Goal: Information Seeking & Learning: Find specific fact

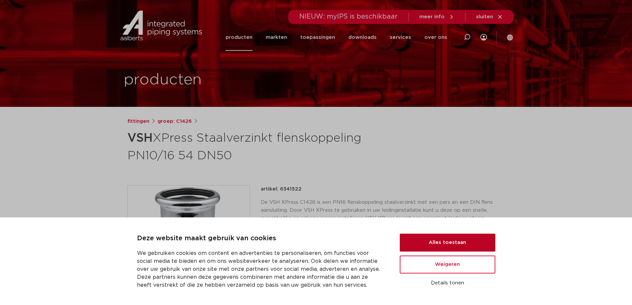
click at [411, 234] on div "Deze website maakt gebruik van cookies We gebruiken cookies om content en adver…" at bounding box center [316, 261] width 358 height 56
click at [412, 235] on button "Alles toestaan" at bounding box center [448, 243] width 96 height 18
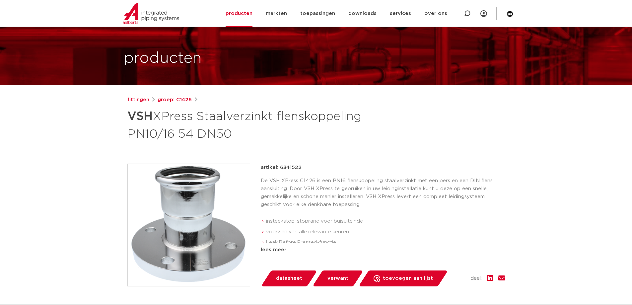
scroll to position [33, 0]
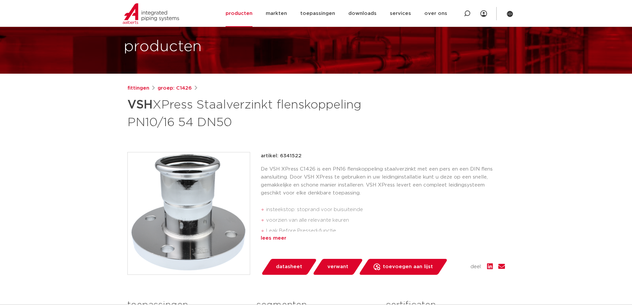
click at [276, 240] on div "lees meer" at bounding box center [383, 238] width 244 height 8
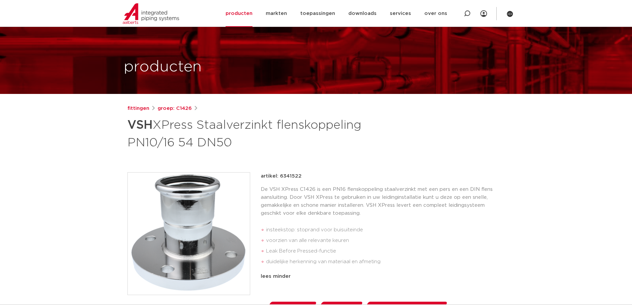
scroll to position [0, 0]
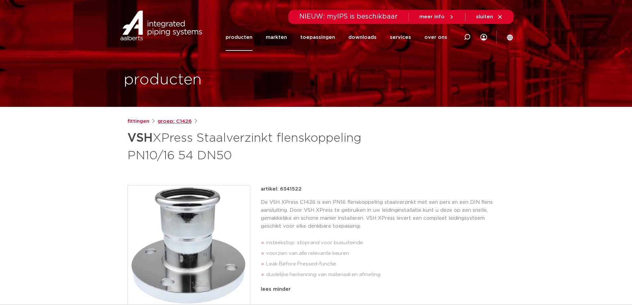
click at [167, 118] on link "groep: C1426" at bounding box center [175, 121] width 34 height 8
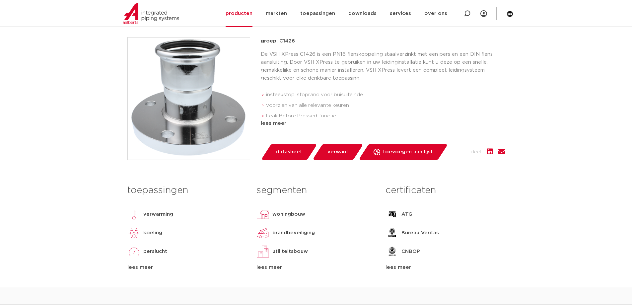
scroll to position [33, 0]
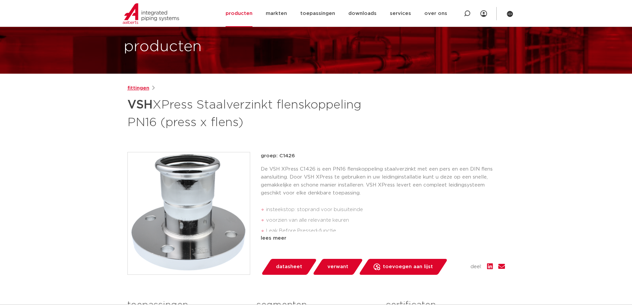
click at [129, 92] on link "fittingen" at bounding box center [138, 88] width 22 height 8
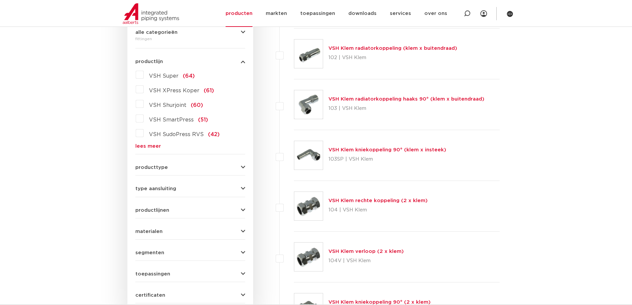
click at [177, 171] on form "zoek op naam of productnummer alle categorieën fittingen fittingen afsluiters b…" at bounding box center [190, 148] width 110 height 309
click at [178, 169] on button "producttype" at bounding box center [190, 167] width 110 height 5
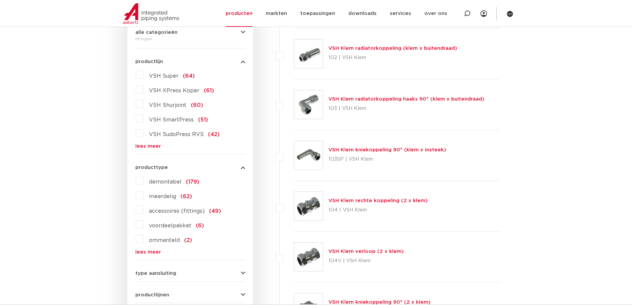
click at [153, 250] on link "lees meer" at bounding box center [190, 252] width 110 height 5
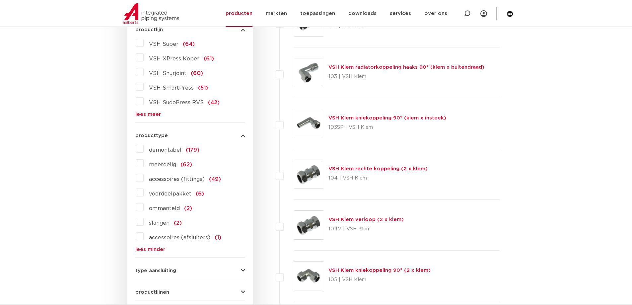
scroll to position [299, 0]
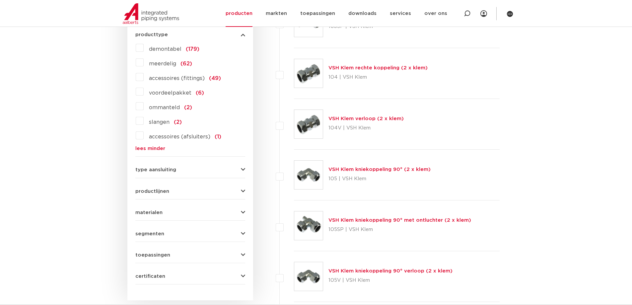
click at [186, 173] on form "zoek op naam of productnummer alle categorieën fittingen fittingen afsluiters b…" at bounding box center [190, 72] width 110 height 423
click at [179, 171] on button "type aansluiting" at bounding box center [190, 169] width 110 height 5
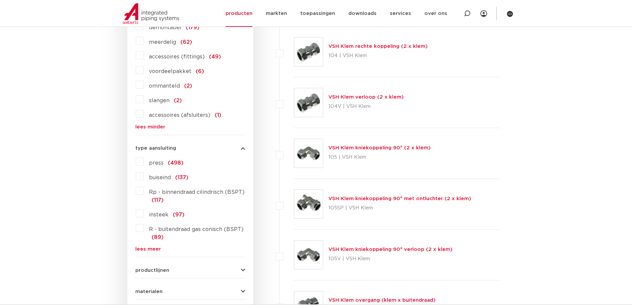
scroll to position [365, 0]
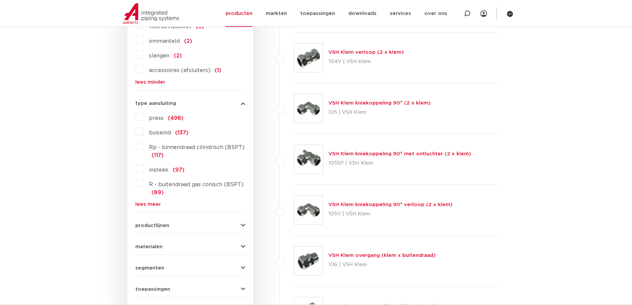
click at [164, 220] on div "productlijnen VSH SmartPress maak een keuze VSH SmartPress afsluiters VSH Smart…" at bounding box center [190, 223] width 110 height 10
click at [163, 230] on form "zoek op naam of productnummer alle categorieën fittingen fittingen afsluiters b…" at bounding box center [190, 57] width 110 height 524
click at [163, 224] on span "productlijnen" at bounding box center [152, 225] width 34 height 5
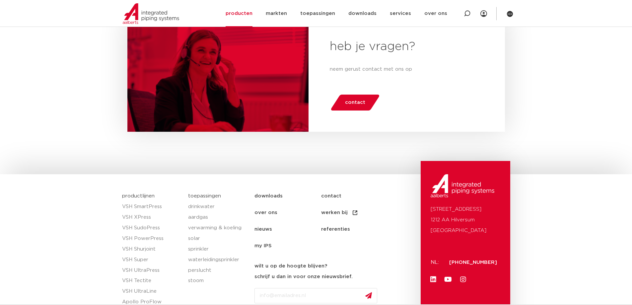
scroll to position [3053, 0]
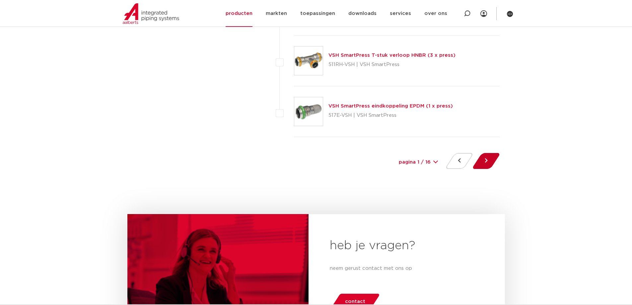
click at [488, 160] on button at bounding box center [486, 161] width 19 height 16
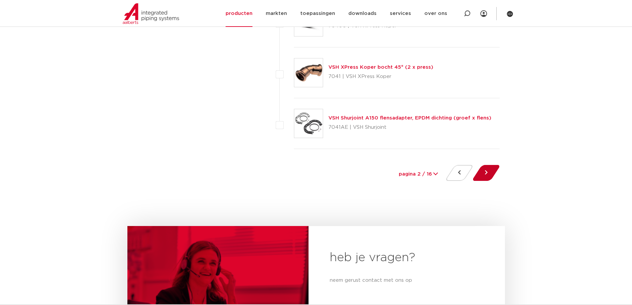
scroll to position [3053, 0]
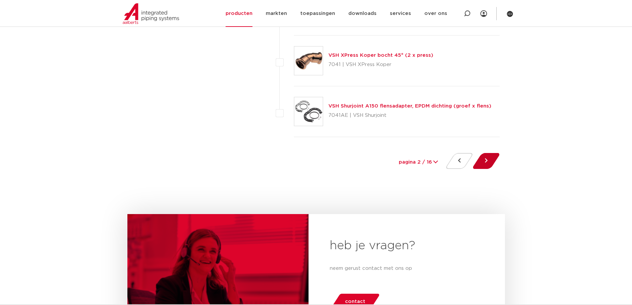
click at [478, 164] on button at bounding box center [486, 161] width 19 height 16
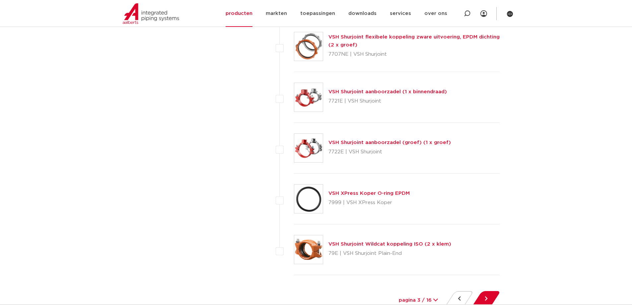
scroll to position [3019, 0]
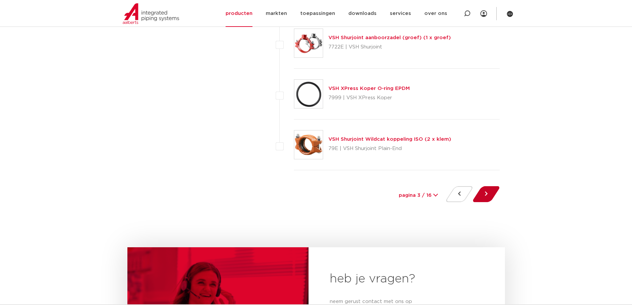
click at [493, 193] on button at bounding box center [486, 194] width 19 height 16
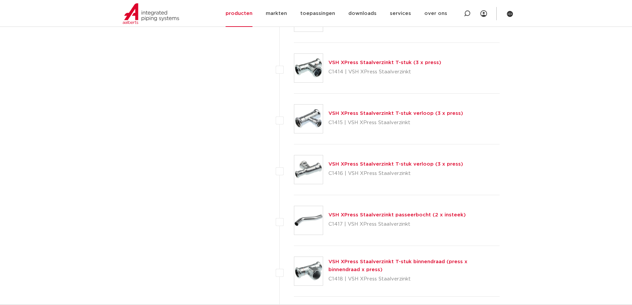
scroll to position [2654, 0]
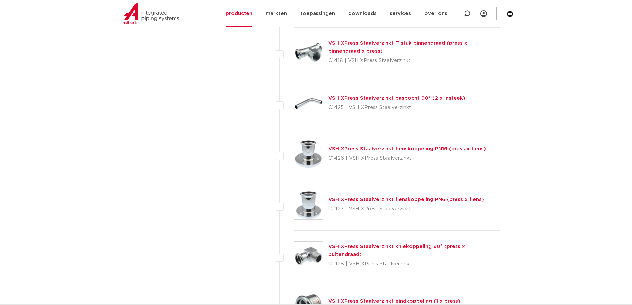
click at [408, 151] on link "VSH XPress Staalverzinkt flenskoppeling PN16 (press x flens)" at bounding box center [407, 148] width 158 height 5
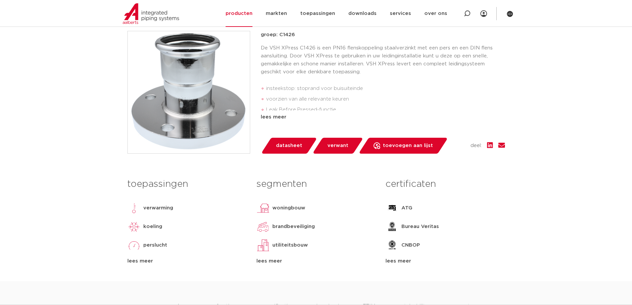
scroll to position [66, 0]
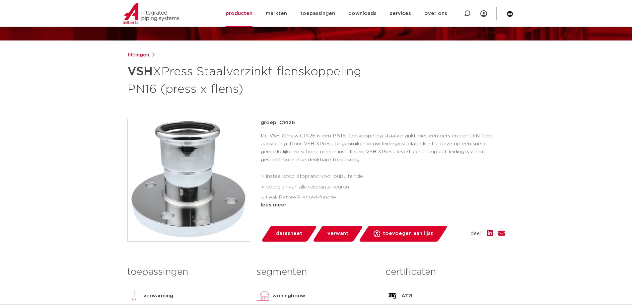
click at [267, 205] on div "lees meer" at bounding box center [383, 205] width 244 height 8
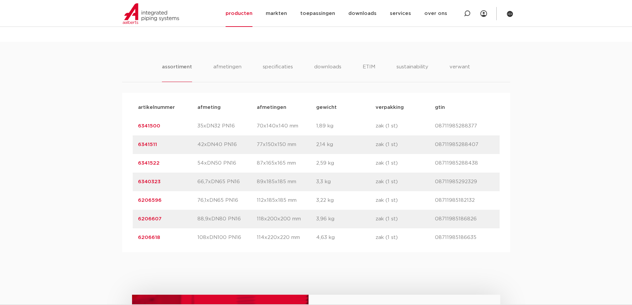
scroll to position [431, 0]
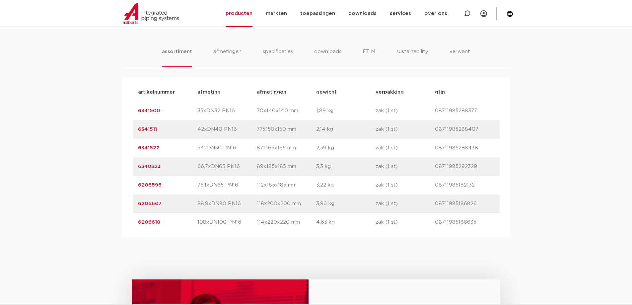
click at [166, 187] on p "6206596" at bounding box center [167, 185] width 59 height 8
copy div "6206596 afmeting"
click at [167, 204] on p "6206607" at bounding box center [167, 204] width 59 height 8
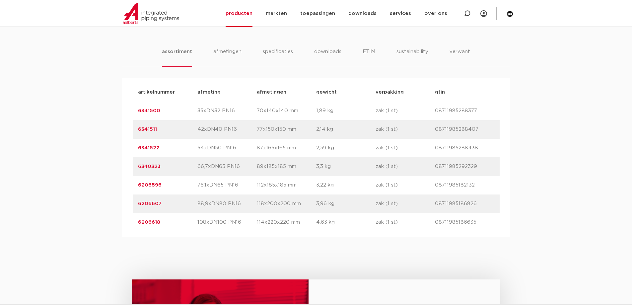
click at [167, 203] on p "6206607" at bounding box center [167, 204] width 59 height 8
copy div "6206607 afmeting"
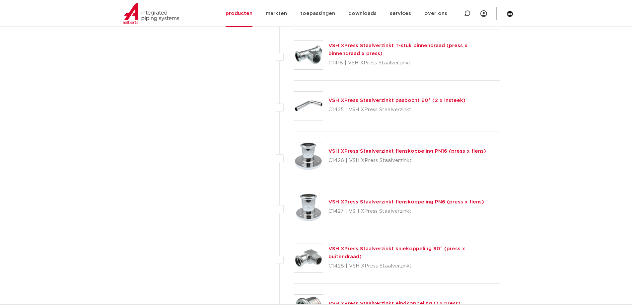
scroll to position [2654, 0]
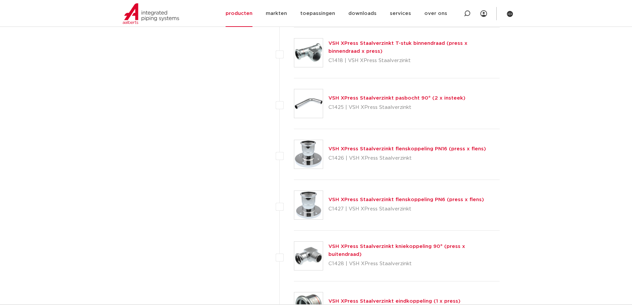
click at [369, 198] on link "VSH XPress Staalverzinkt flenskoppeling PN6 (press x flens)" at bounding box center [406, 199] width 156 height 5
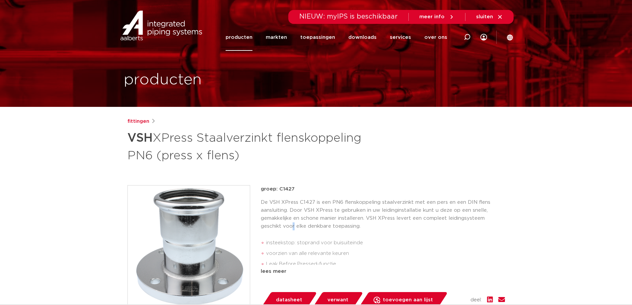
drag, startPoint x: 244, startPoint y: 48, endPoint x: 293, endPoint y: 225, distance: 183.7
click at [294, 228] on p "De VSH XPress C1427 is een PN6 flenskoppeling staalverzinkt met een pers en een…" at bounding box center [383, 214] width 244 height 32
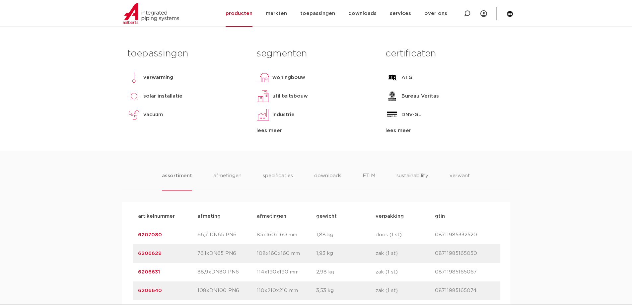
scroll to position [332, 0]
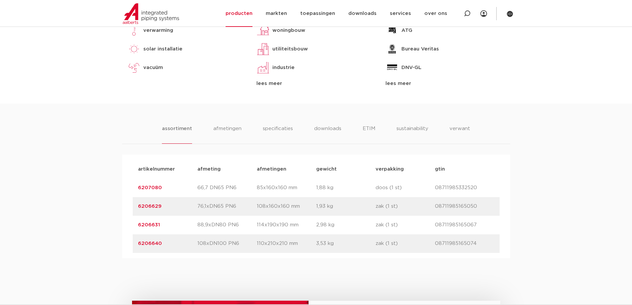
click at [170, 207] on p "6206629" at bounding box center [167, 206] width 59 height 8
copy div "6206629 afmeting"
